Goal: Task Accomplishment & Management: Use online tool/utility

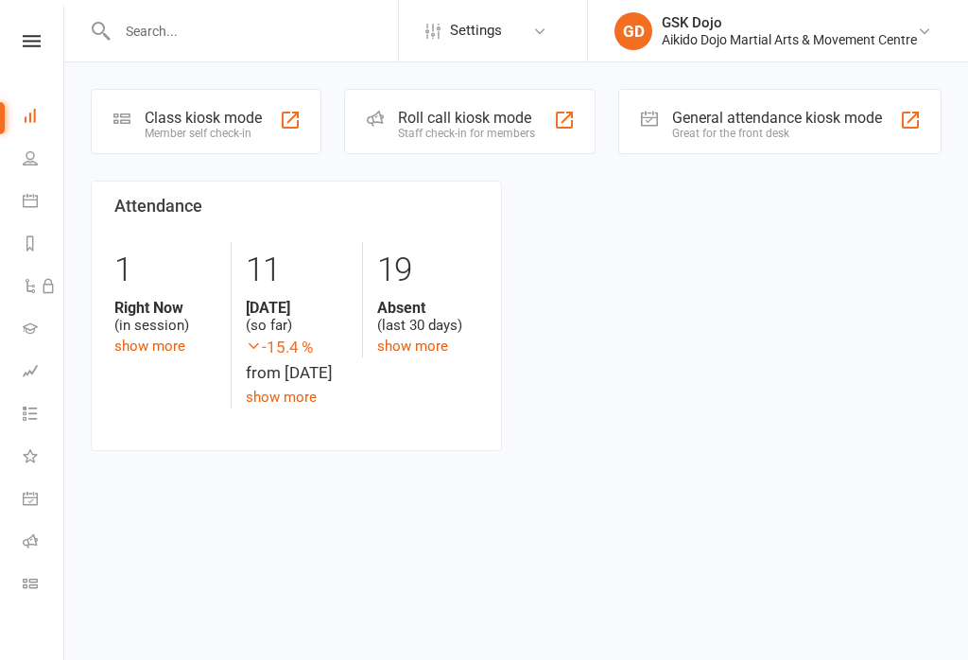
click at [199, 111] on div "Class kiosk mode" at bounding box center [203, 118] width 117 height 18
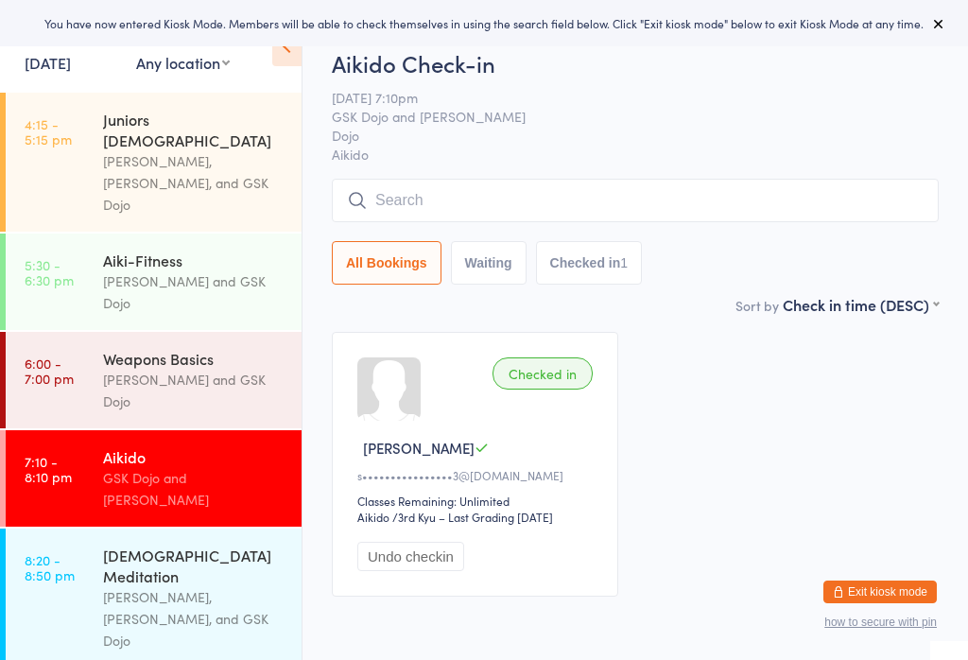
click at [421, 191] on input "search" at bounding box center [635, 200] width 607 height 43
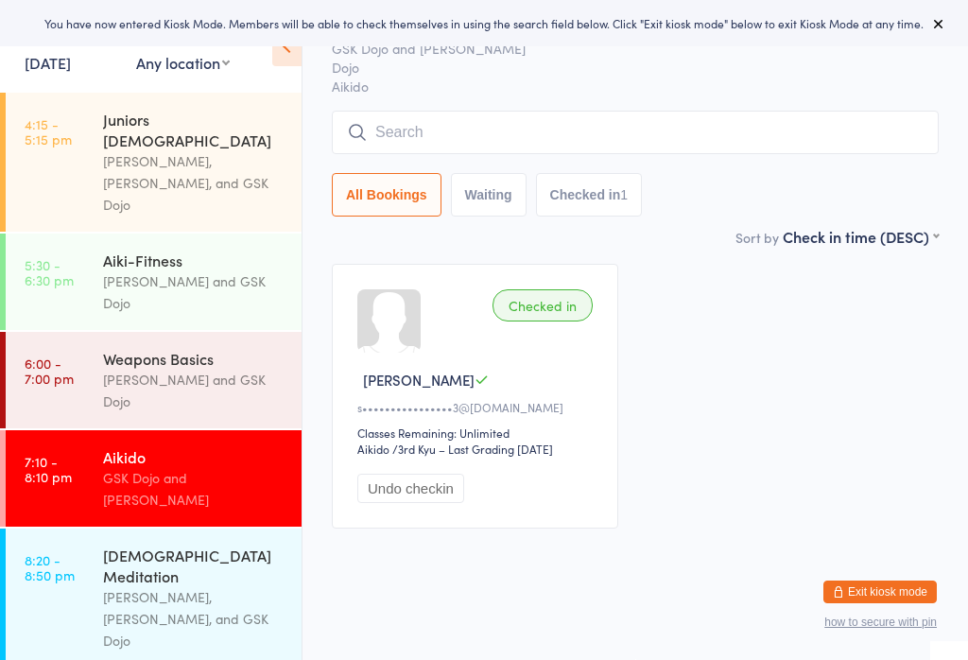
scroll to position [181, 0]
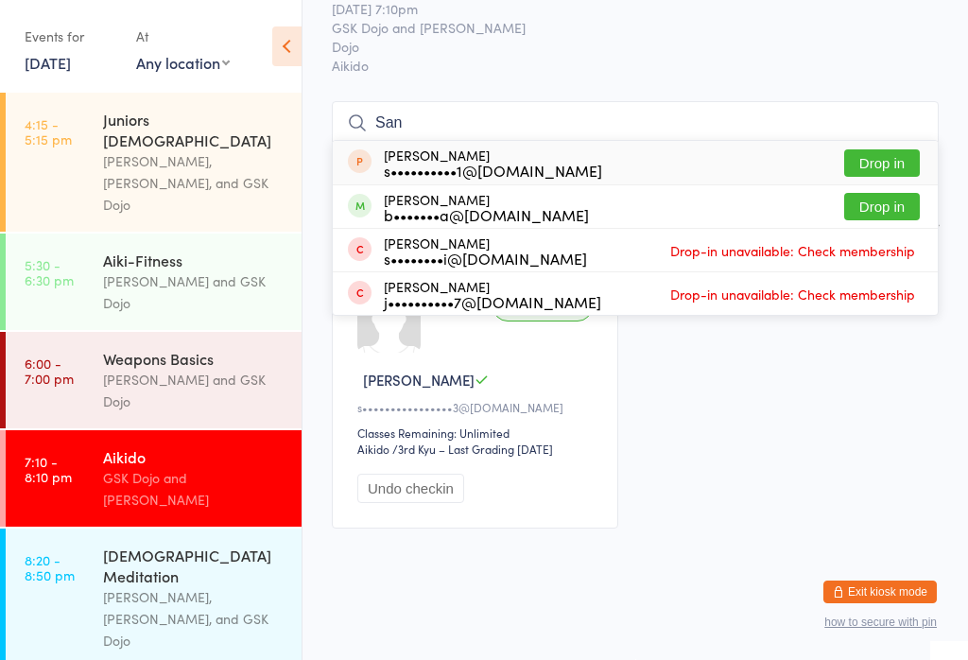
type input "San"
click at [413, 192] on div "Sanjee Perera b•••••••a@gmail.com" at bounding box center [486, 207] width 205 height 30
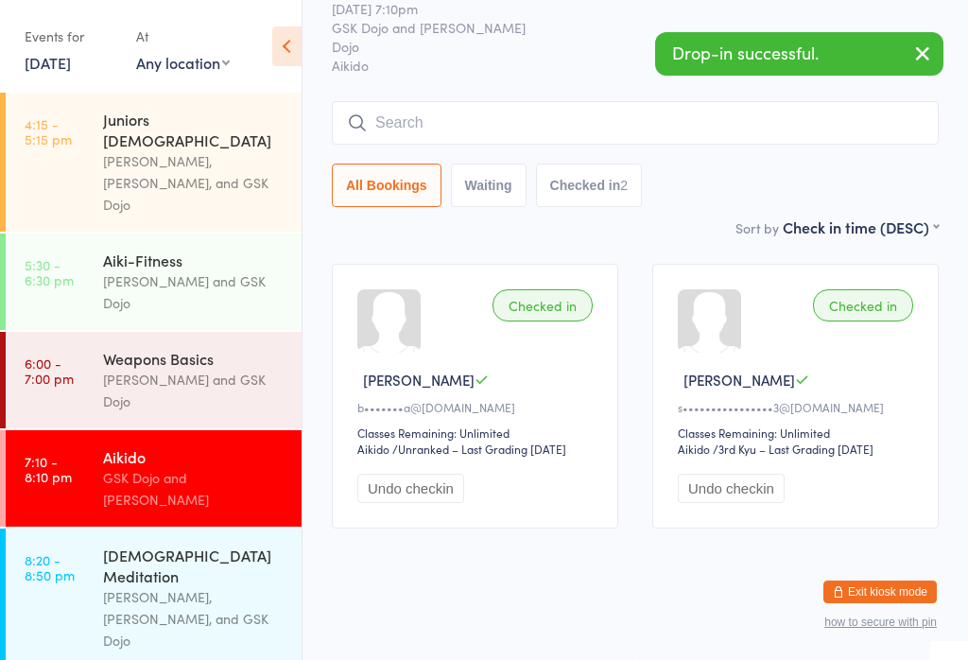
scroll to position [73, 0]
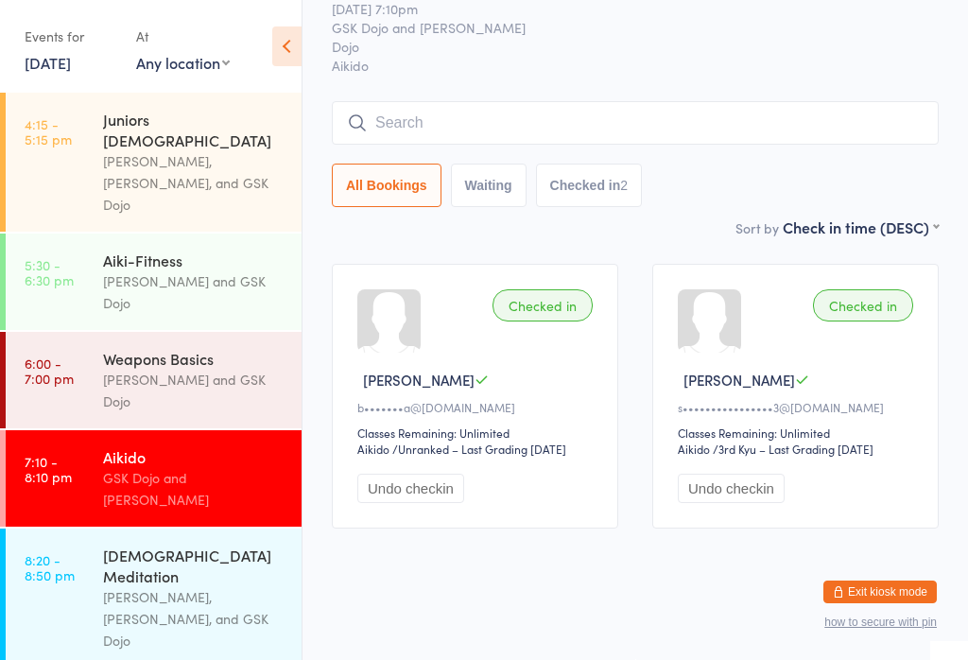
click at [391, 113] on input "search" at bounding box center [635, 122] width 607 height 43
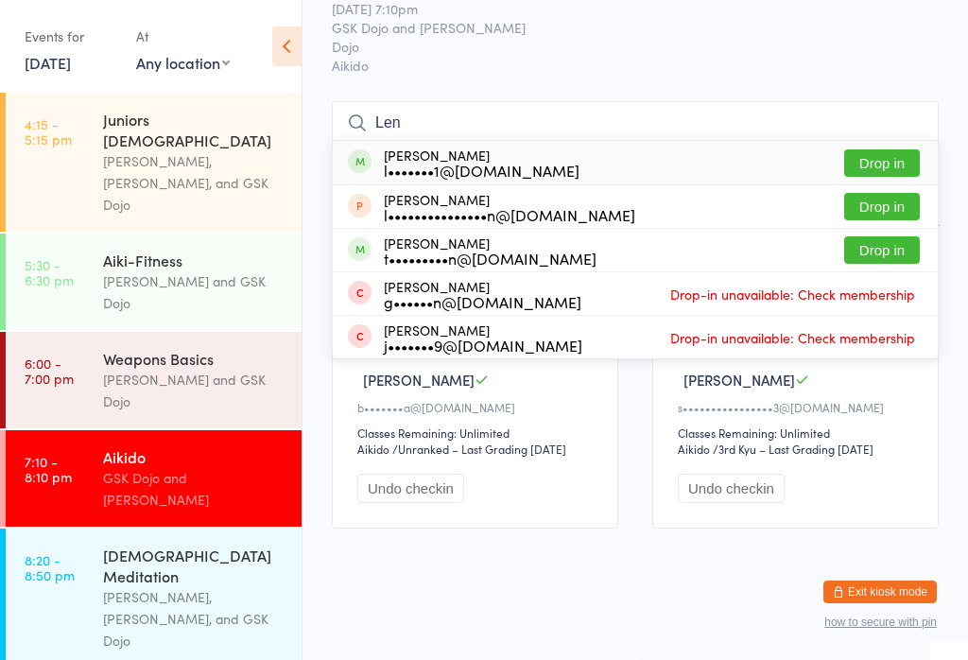
type input "Len"
click at [879, 149] on button "Drop in" at bounding box center [882, 162] width 76 height 27
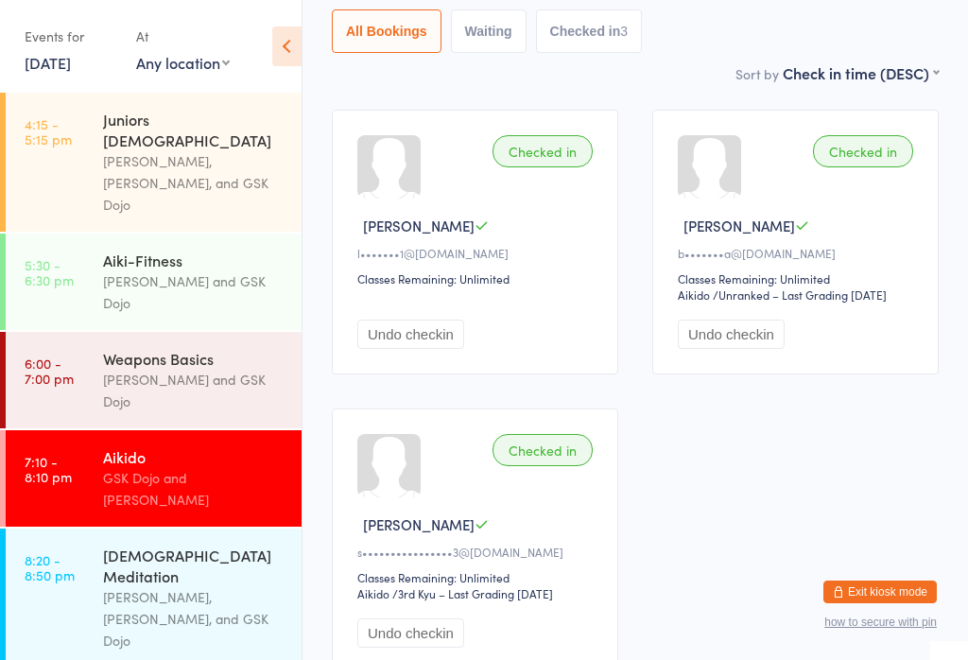
scroll to position [223, 0]
click at [93, 332] on link "6:00 - 7:00 pm Weapons Basics Miltiadis Teale and GSK Dojo" at bounding box center [154, 380] width 296 height 96
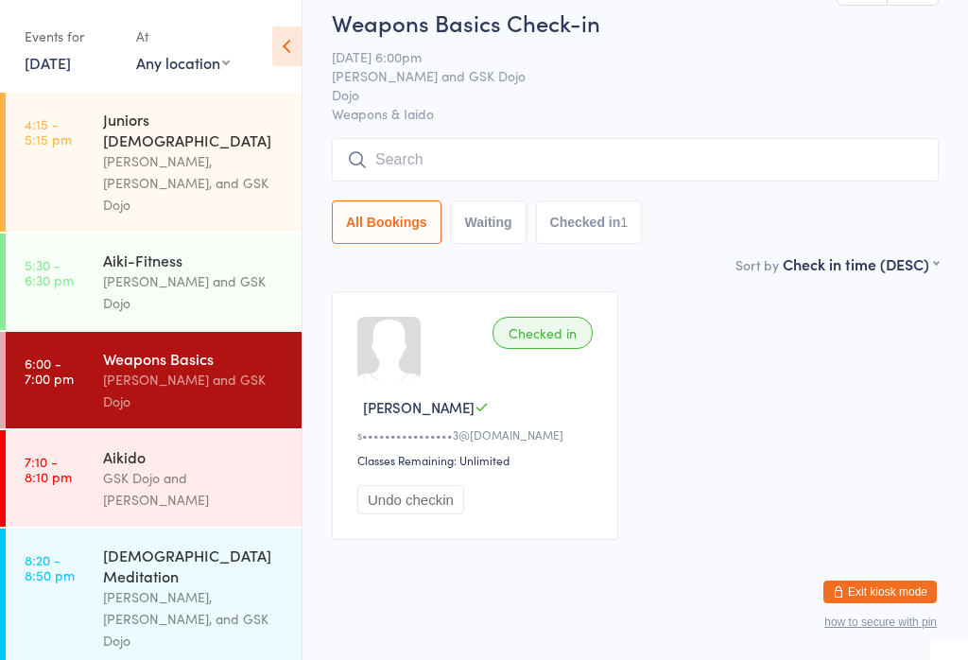
click at [396, 169] on input "search" at bounding box center [635, 159] width 607 height 43
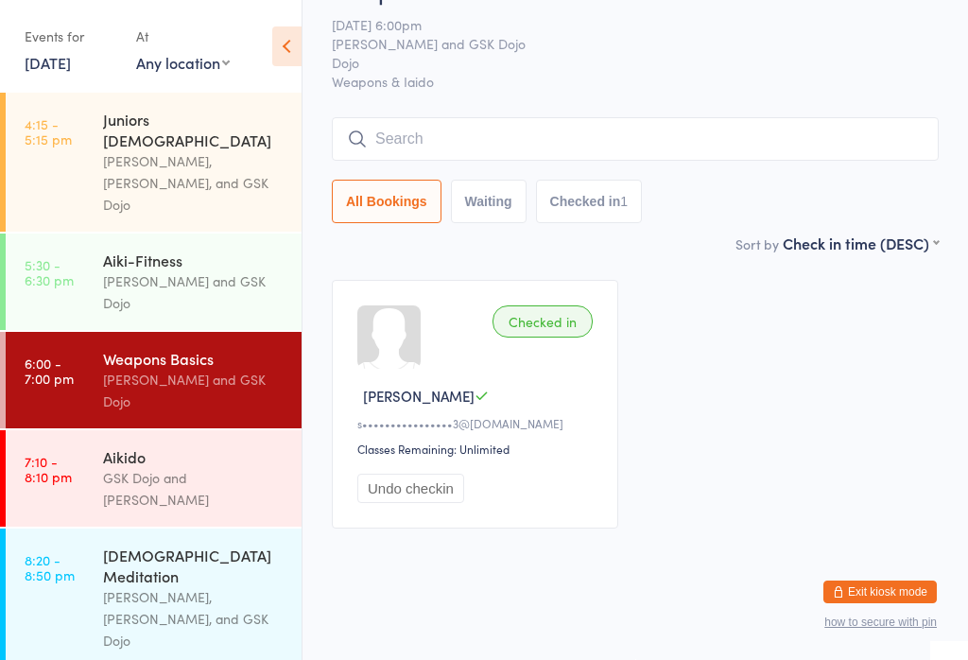
scroll to position [181, 0]
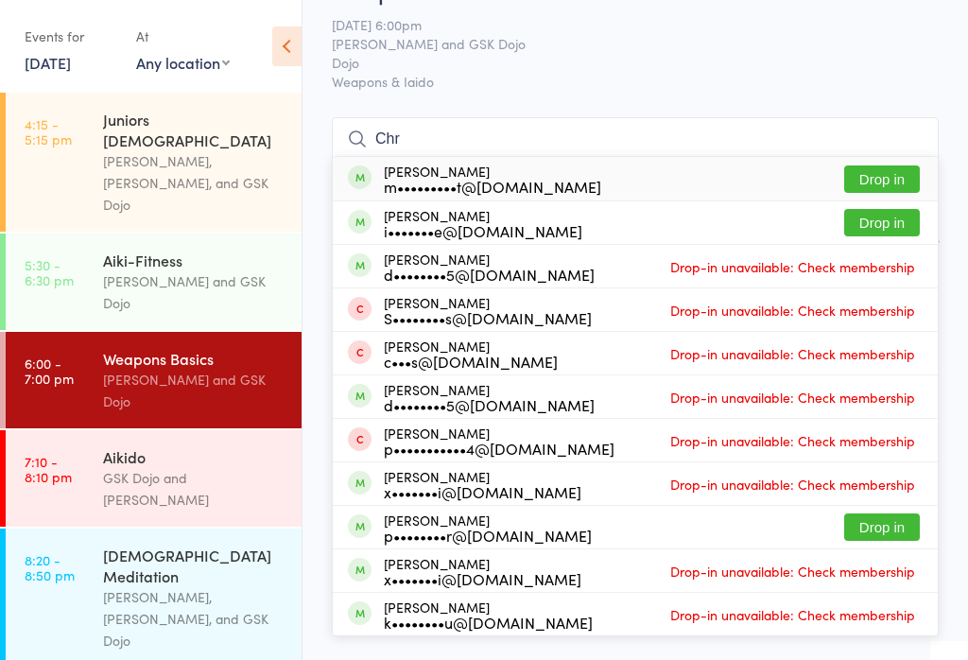
type input "Chr"
click at [496, 179] on div "m•••••••••t@gmail.com" at bounding box center [492, 186] width 217 height 15
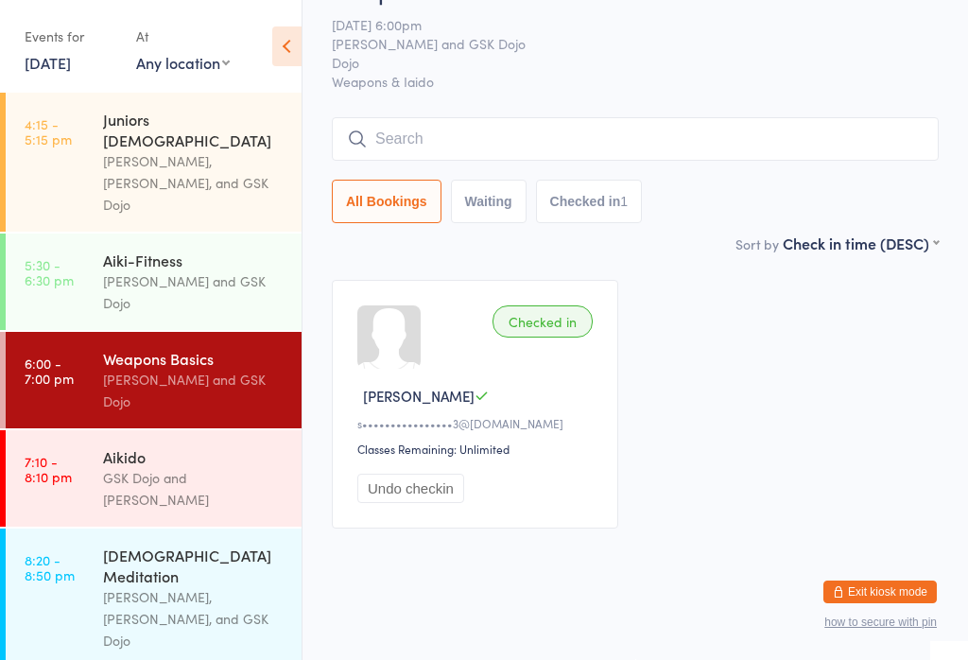
scroll to position [41, 0]
